Goal: Information Seeking & Learning: Learn about a topic

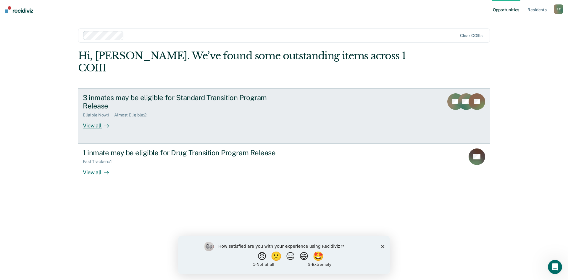
click at [93, 117] on div "View all" at bounding box center [99, 123] width 33 height 12
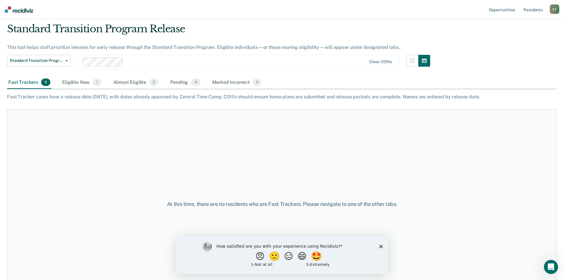
scroll to position [8, 0]
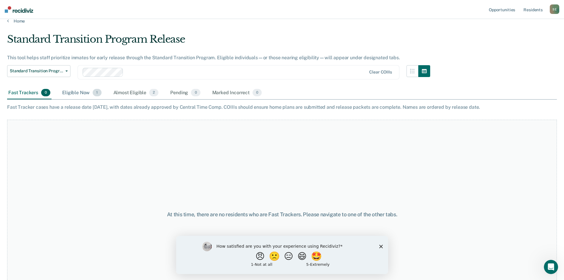
click at [94, 95] on span "1" at bounding box center [97, 93] width 9 height 8
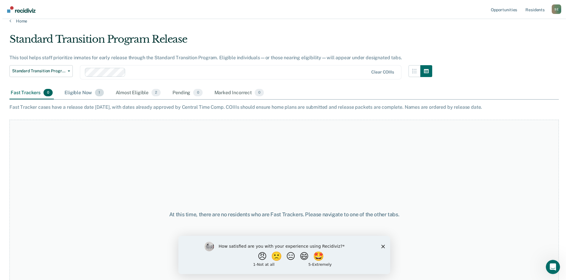
scroll to position [0, 0]
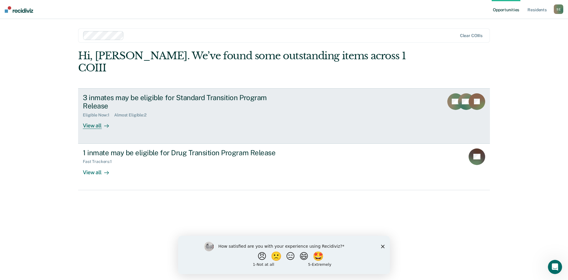
click at [93, 117] on div "View all" at bounding box center [99, 123] width 33 height 12
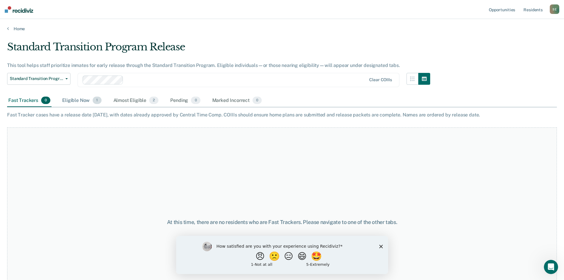
click at [76, 100] on div "Eligible Now 1" at bounding box center [81, 100] width 41 height 13
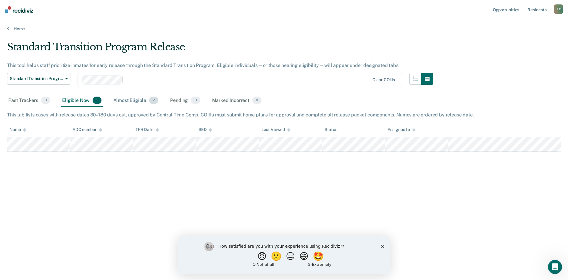
click at [140, 101] on div "Almost Eligible 2" at bounding box center [136, 100] width 48 height 13
